Goal: Information Seeking & Learning: Check status

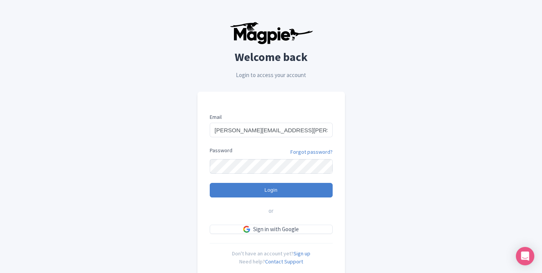
type input "Lee.Dunlap@intrepidtravel.com"
click at [210, 183] on input "Login" at bounding box center [271, 190] width 123 height 15
type input "Logging in..."
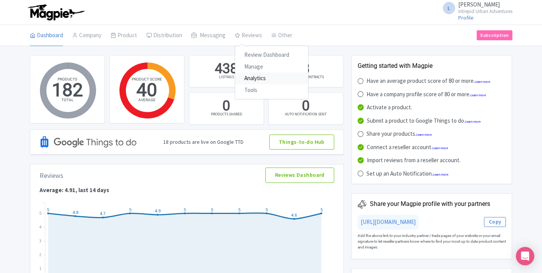
click at [258, 78] on link "Analytics" at bounding box center [271, 79] width 73 height 12
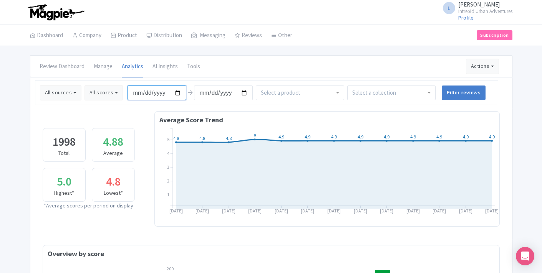
click at [175, 97] on input "[DATE]" at bounding box center [156, 93] width 59 height 15
click at [175, 95] on input "[DATE]" at bounding box center [156, 93] width 59 height 15
type input "[DATE]"
click at [422, 93] on div at bounding box center [391, 93] width 88 height 15
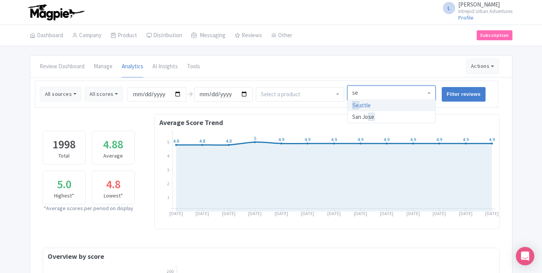
type input "sea"
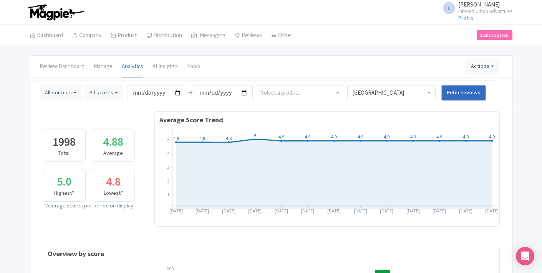
click at [449, 98] on input "Filter reviews" at bounding box center [463, 93] width 44 height 15
